Goal: Task Accomplishment & Management: Use online tool/utility

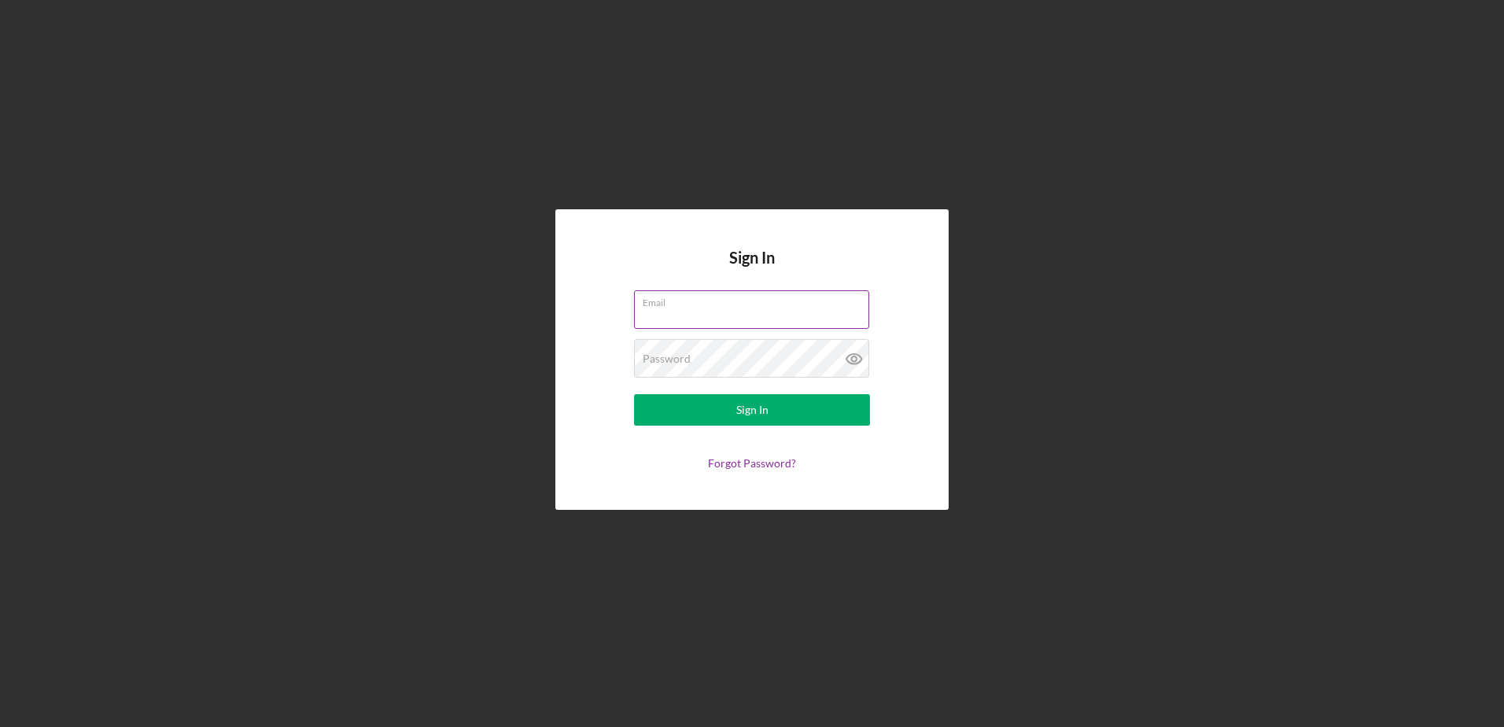
type input "[PERSON_NAME][EMAIL_ADDRESS][DOMAIN_NAME]"
click at [750, 317] on input "[PERSON_NAME][EMAIL_ADDRESS][DOMAIN_NAME]" at bounding box center [751, 309] width 235 height 38
click at [549, 326] on div "Sign In Email [PERSON_NAME][EMAIL_ADDRESS][DOMAIN_NAME] Password Sign In Forgot…" at bounding box center [752, 359] width 1488 height 719
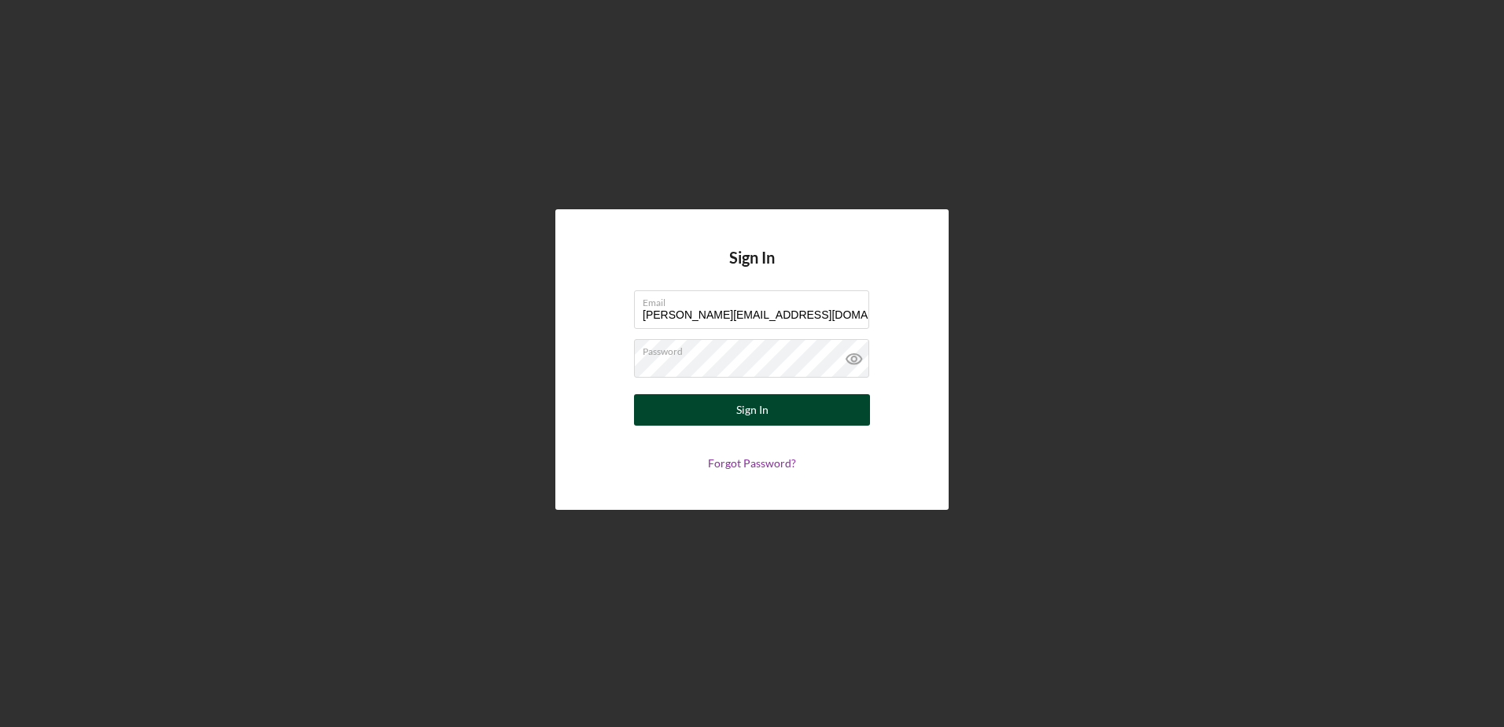
click at [691, 419] on button "Sign In" at bounding box center [752, 409] width 236 height 31
